Goal: Complete application form

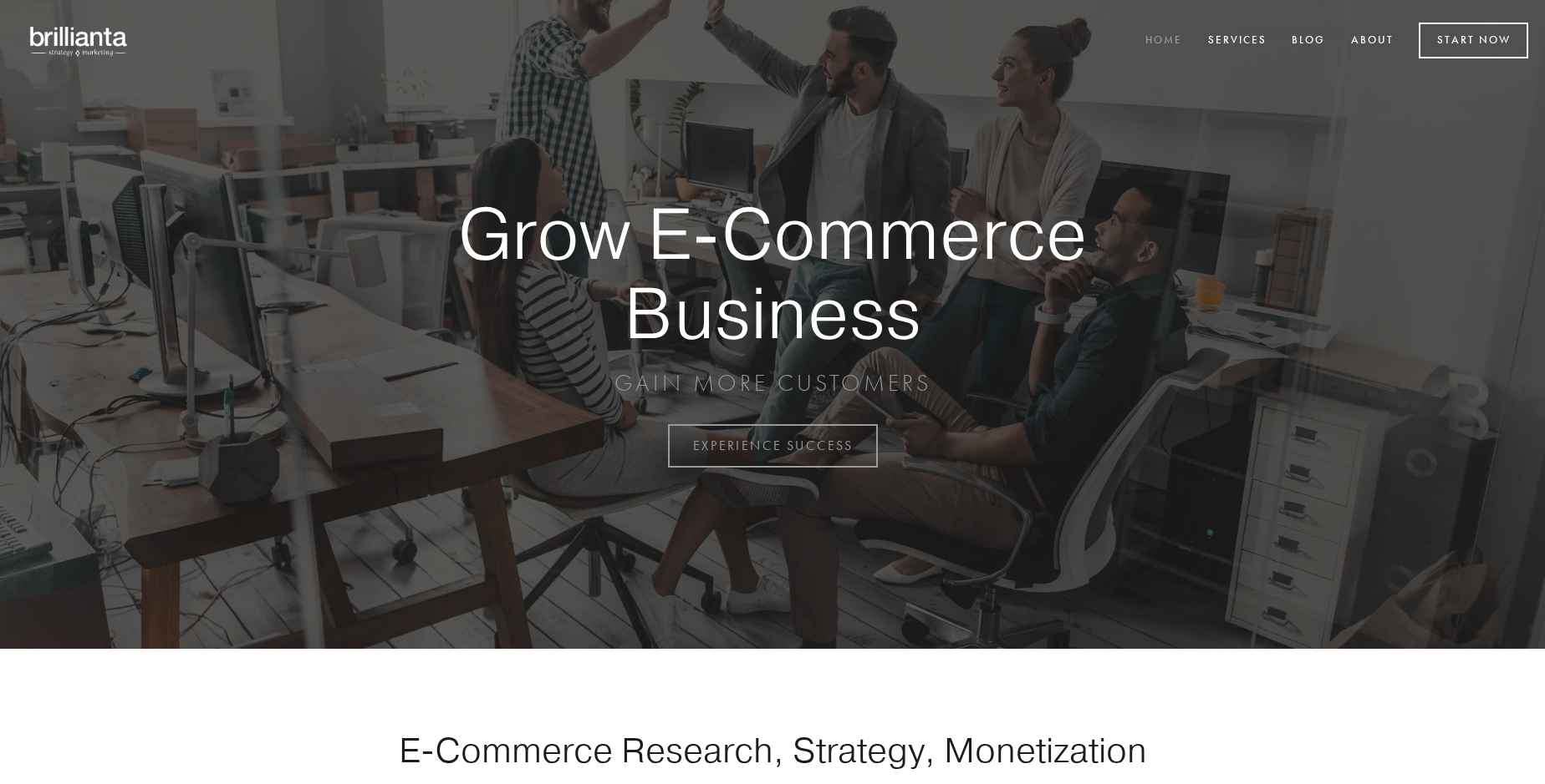
scroll to position [4379, 0]
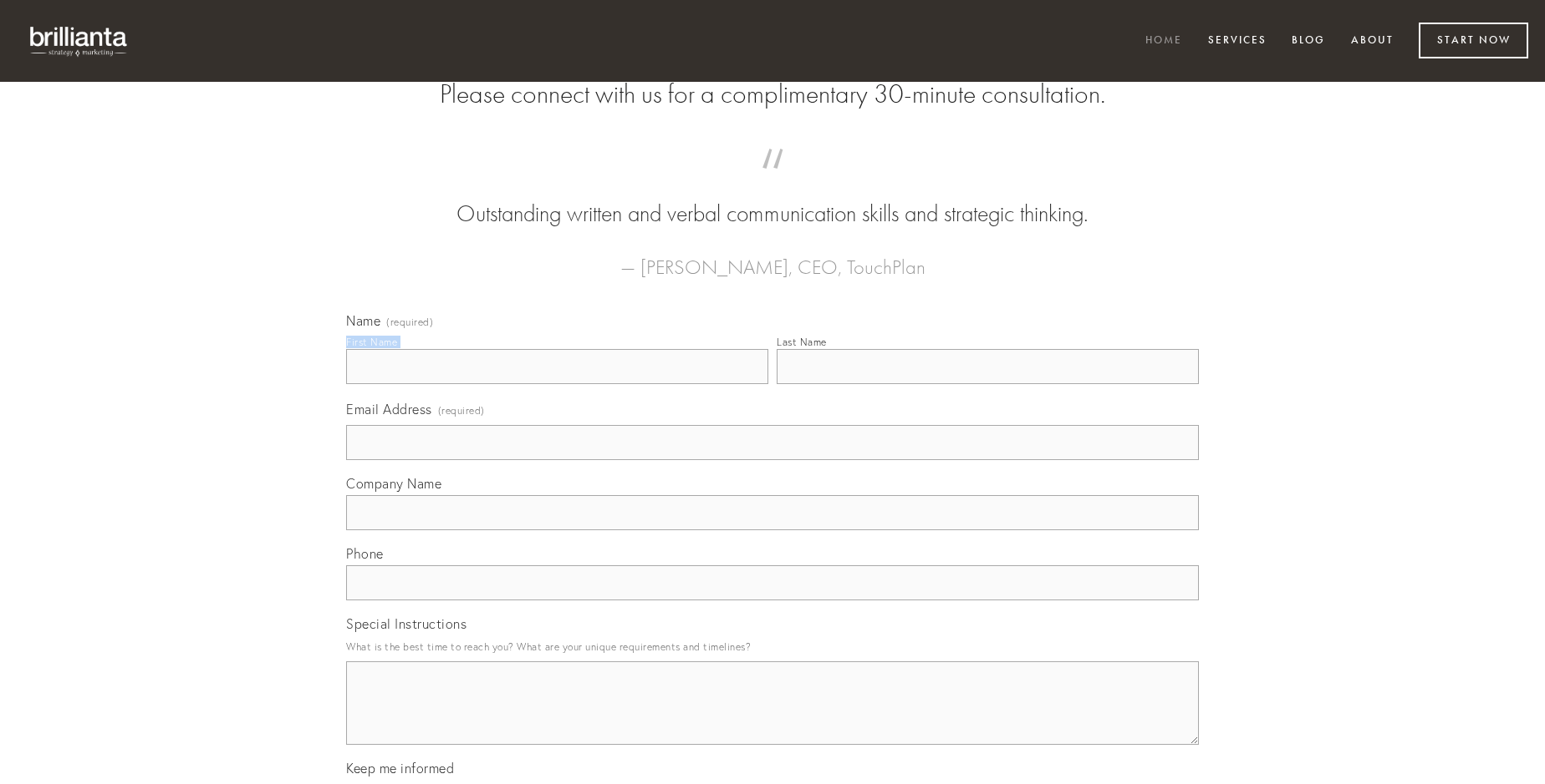
type input "[PERSON_NAME]"
click at [987, 385] on input "Last Name" at bounding box center [987, 366] width 423 height 35
type input "[PERSON_NAME]"
click at [772, 460] on input "Email Address (required)" at bounding box center [772, 442] width 853 height 35
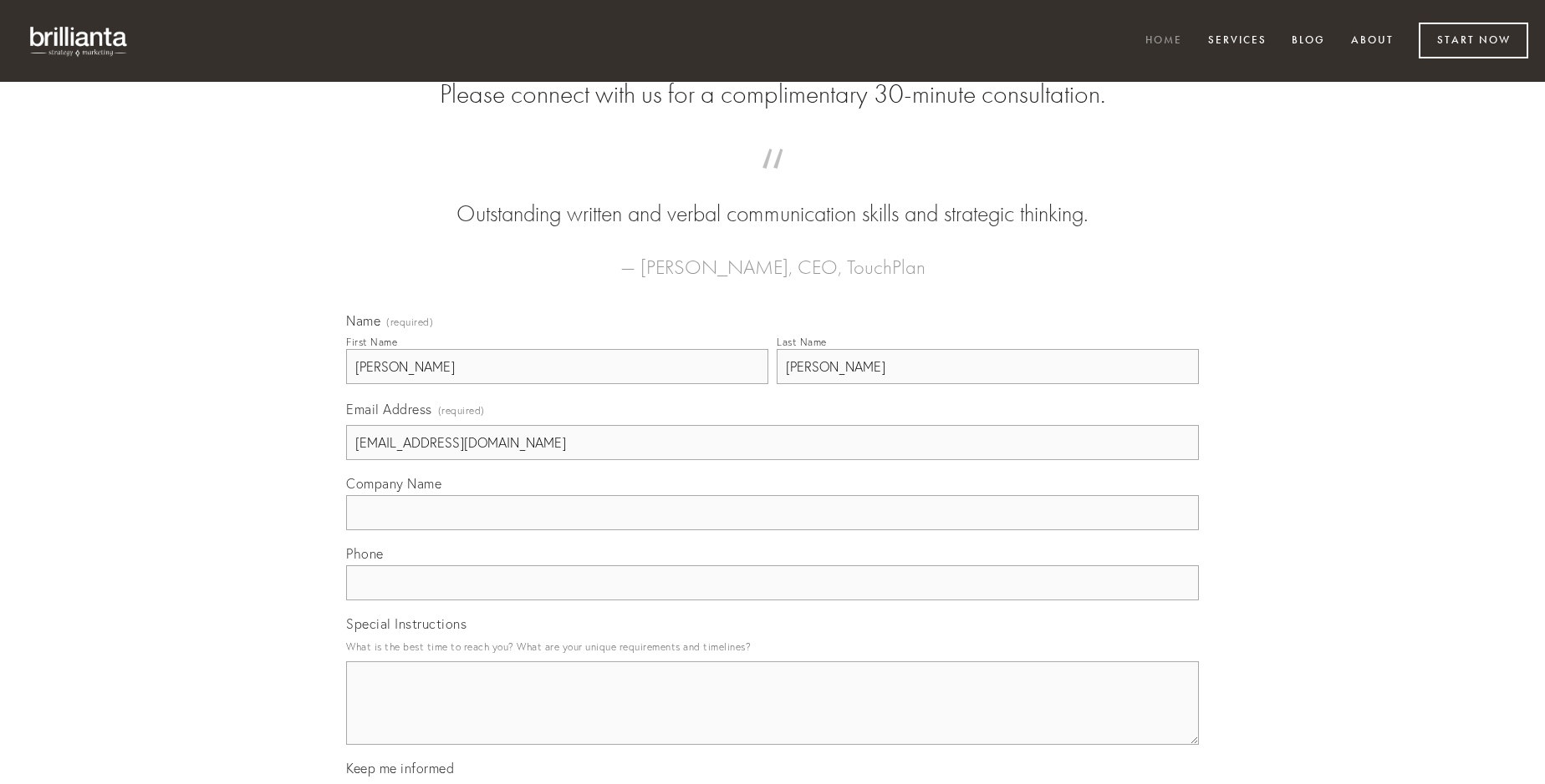
type input "[EMAIL_ADDRESS][DOMAIN_NAME]"
click at [772, 531] on input "Company Name" at bounding box center [772, 513] width 853 height 35
type input "tenus"
click at [772, 600] on input "text" at bounding box center [772, 582] width 853 height 35
click at [772, 718] on textarea "Special Instructions" at bounding box center [772, 704] width 853 height 83
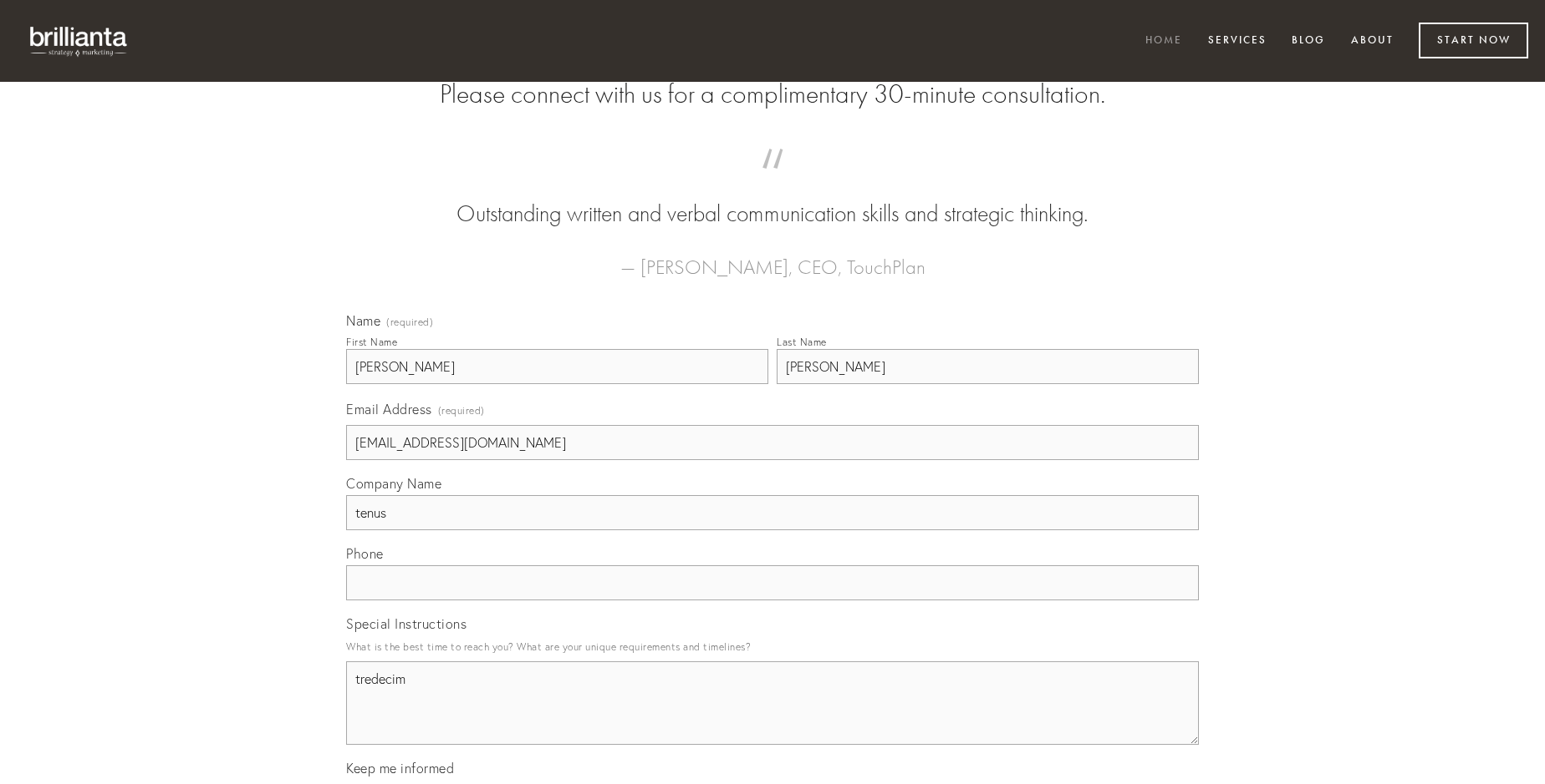
type textarea "tredecim"
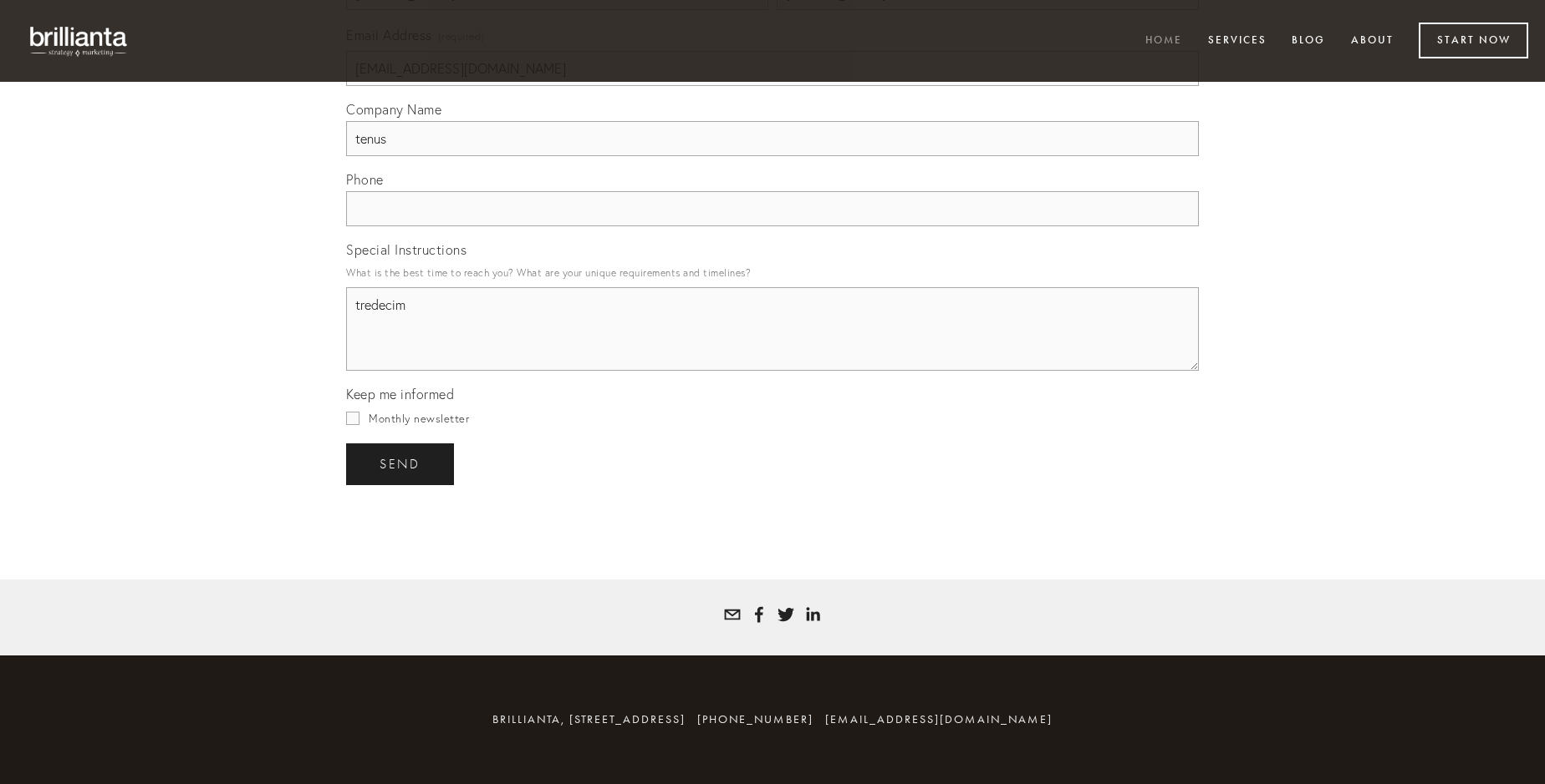
click at [402, 464] on span "send" at bounding box center [400, 464] width 41 height 15
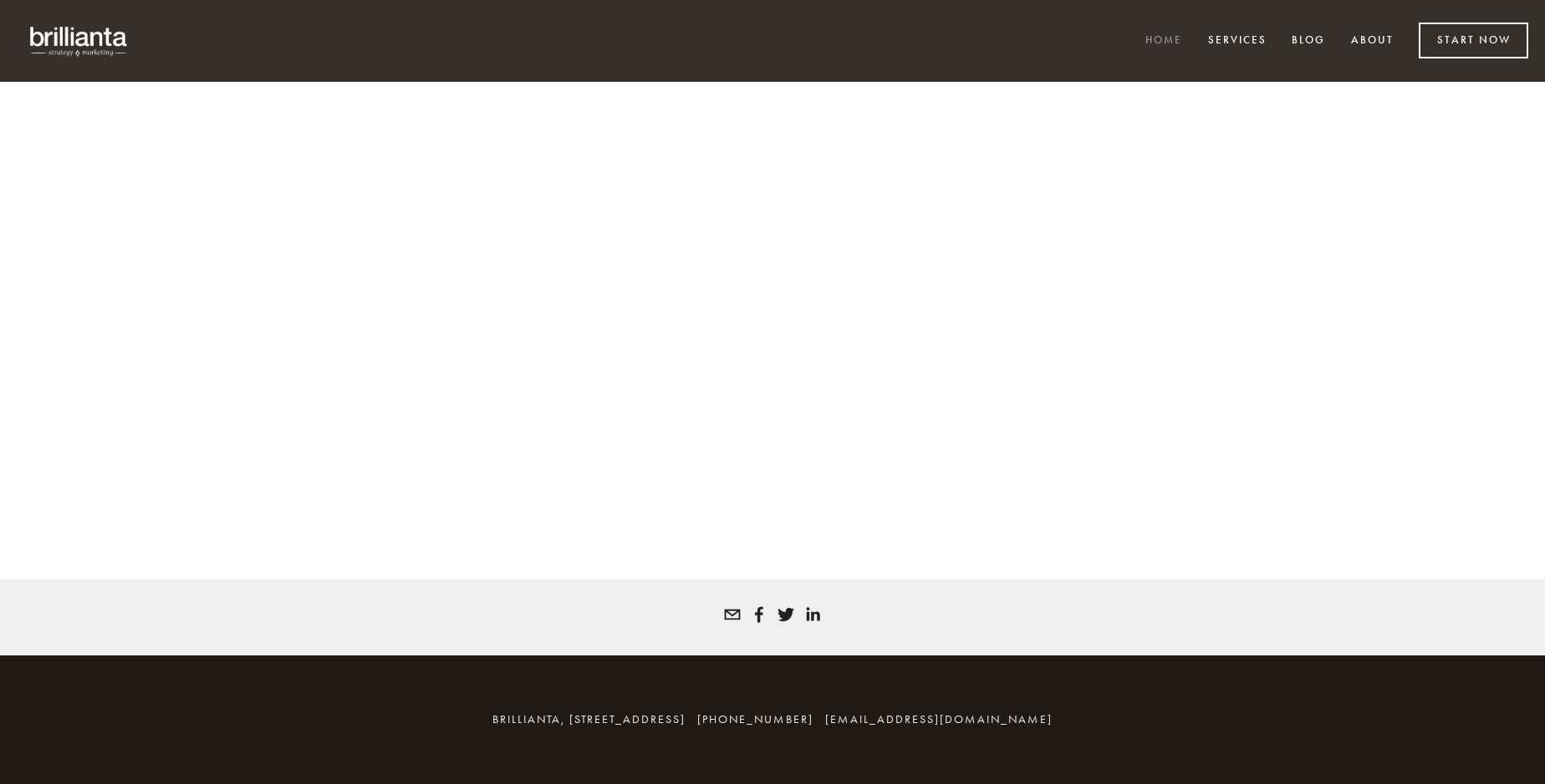
scroll to position [4356, 0]
